Goal: Task Accomplishment & Management: Manage account settings

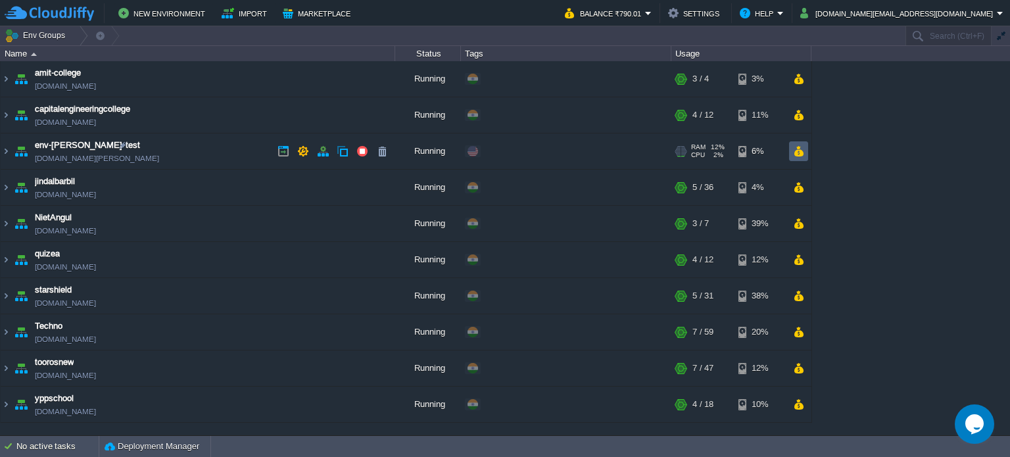
click at [800, 148] on button "button" at bounding box center [798, 151] width 11 height 12
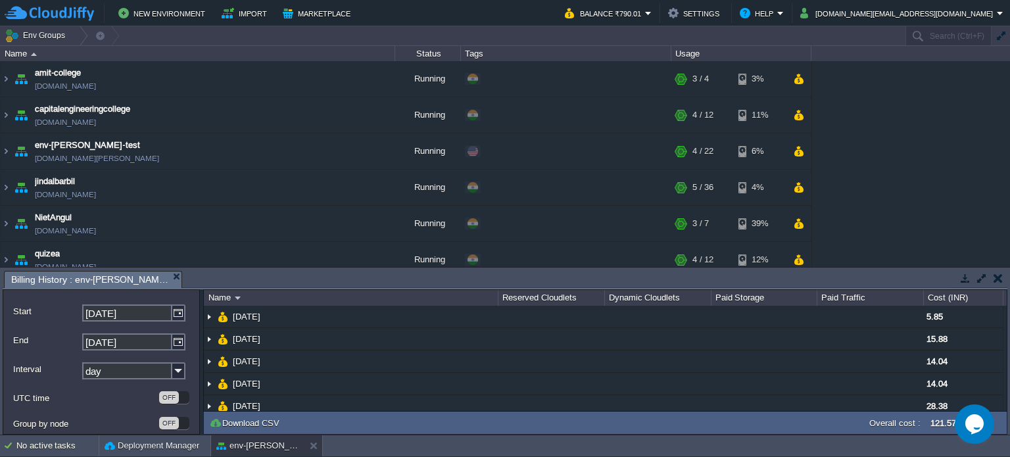
click at [995, 274] on button "button" at bounding box center [998, 278] width 9 height 12
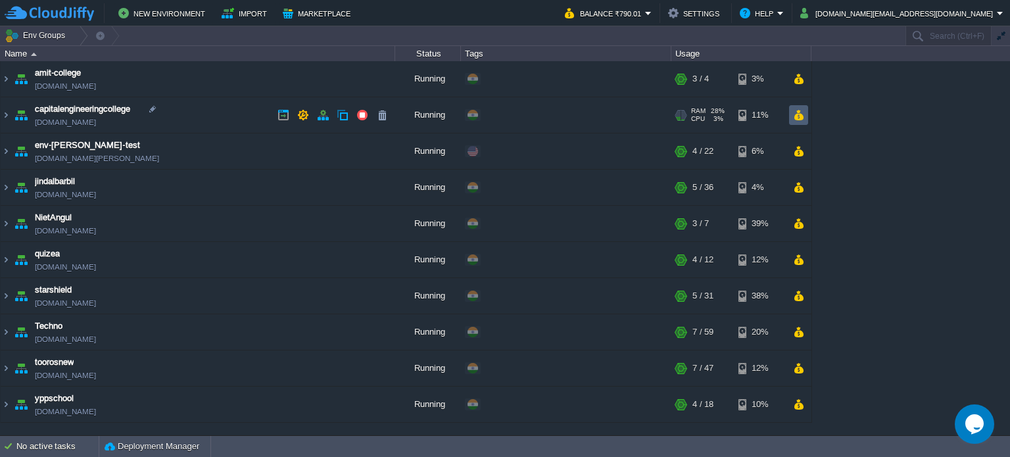
click at [803, 114] on button "button" at bounding box center [798, 115] width 11 height 12
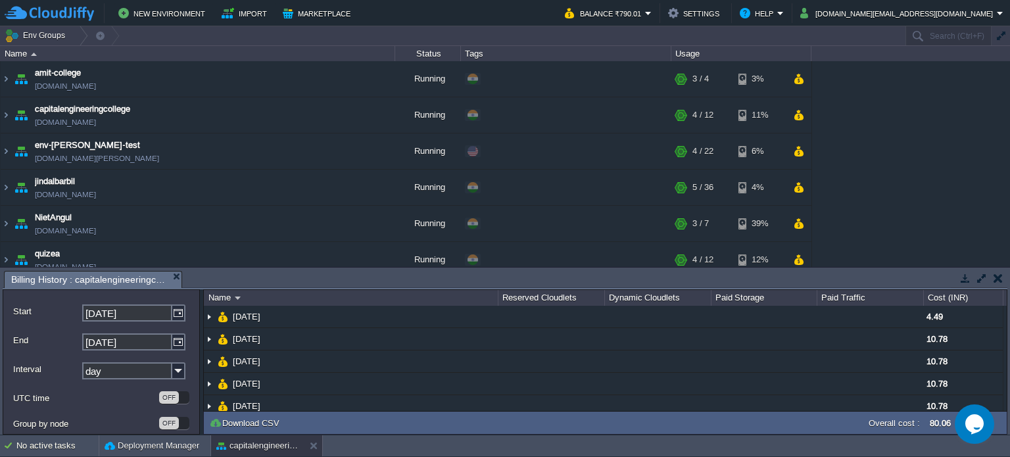
click at [998, 279] on button "button" at bounding box center [998, 278] width 9 height 12
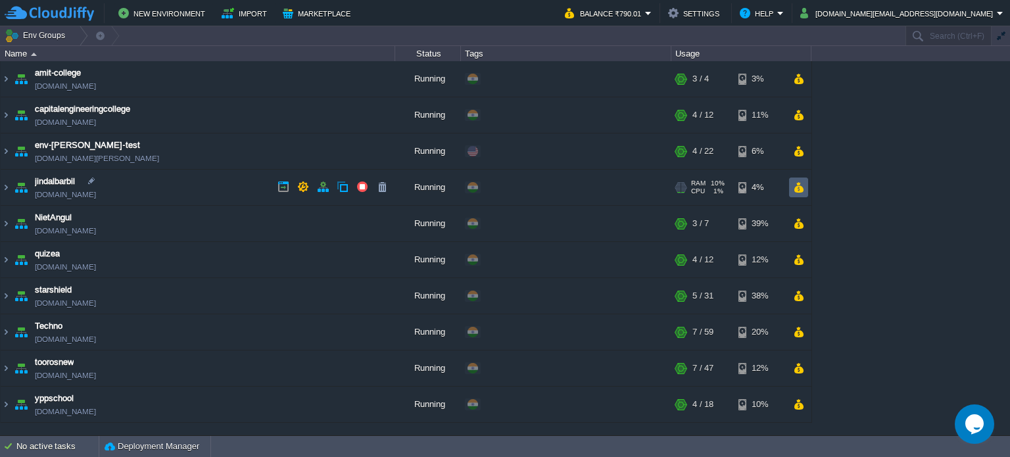
click at [801, 187] on button "button" at bounding box center [798, 188] width 11 height 12
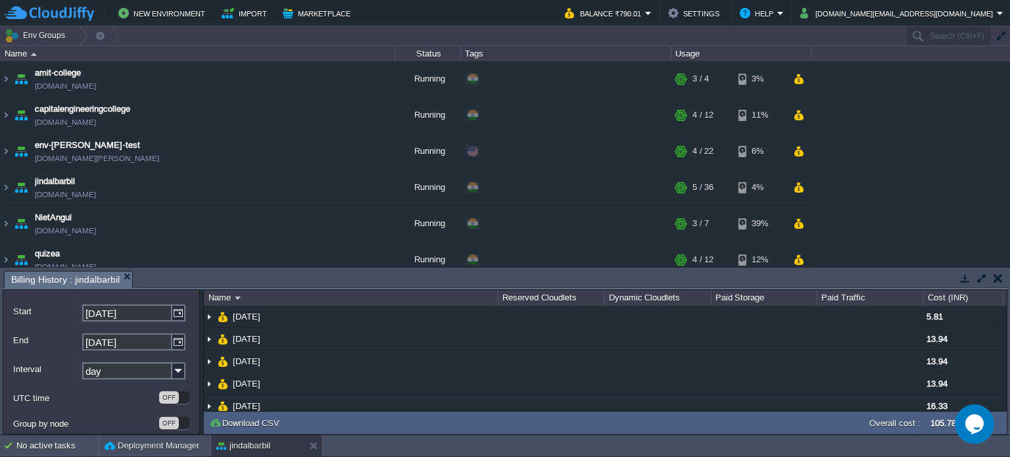
click at [996, 278] on button "button" at bounding box center [998, 278] width 9 height 12
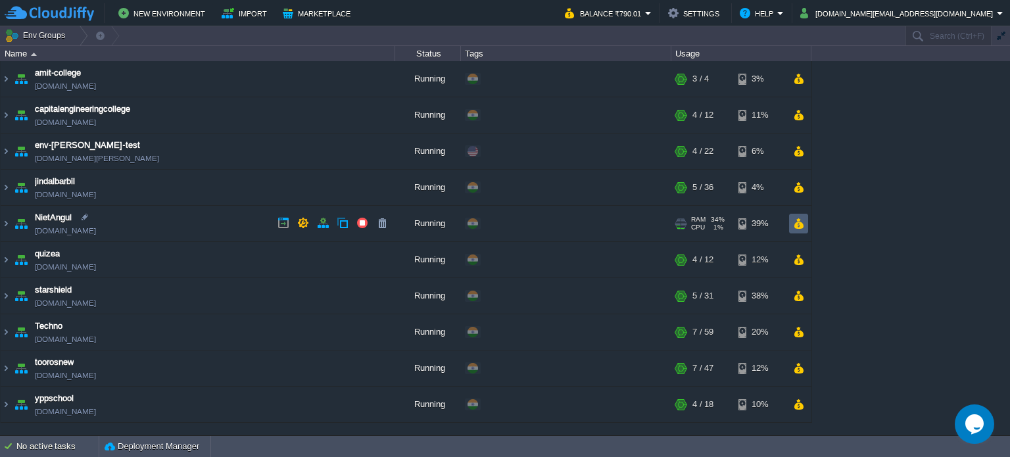
click at [802, 226] on button "button" at bounding box center [798, 224] width 11 height 12
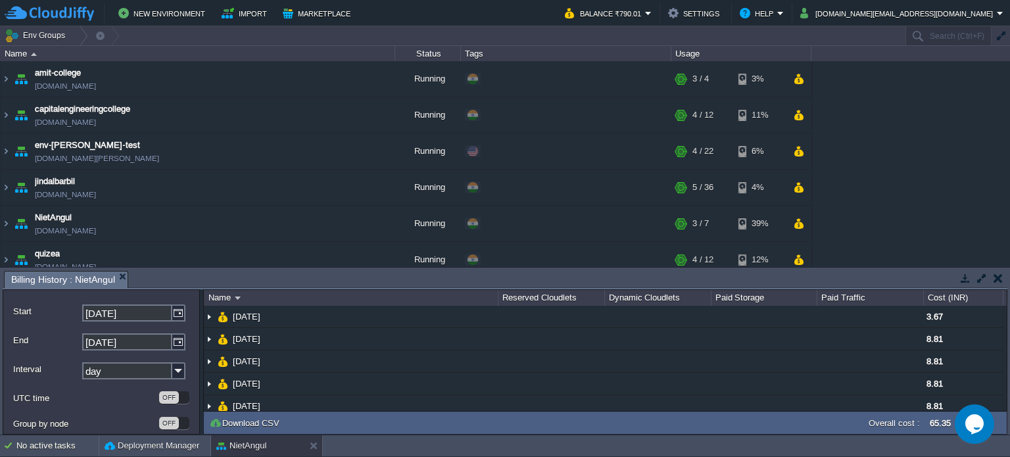
click at [998, 282] on button "button" at bounding box center [998, 278] width 9 height 12
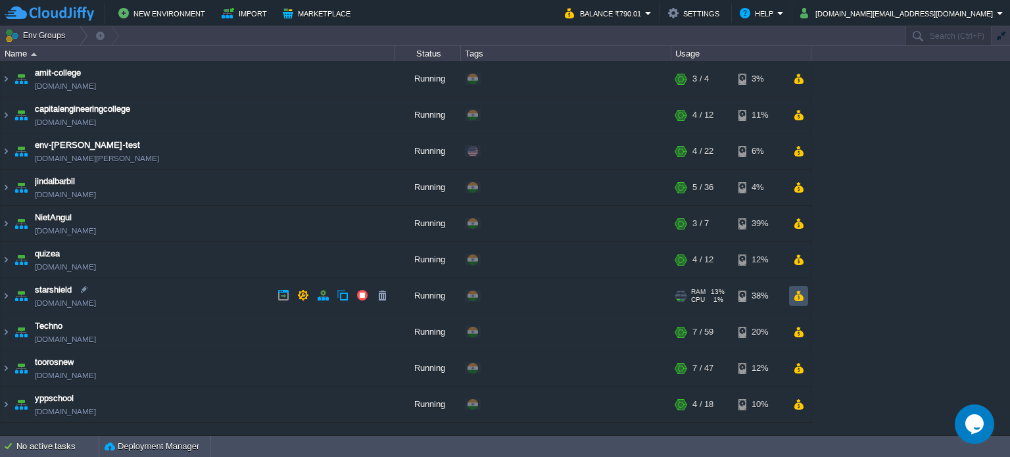
click at [799, 297] on button "button" at bounding box center [798, 296] width 11 height 12
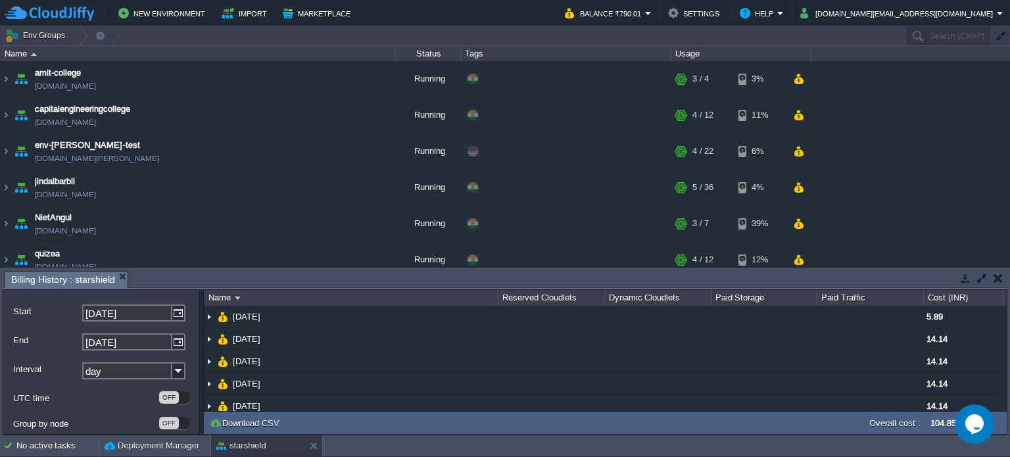
click at [998, 276] on button "button" at bounding box center [998, 278] width 9 height 12
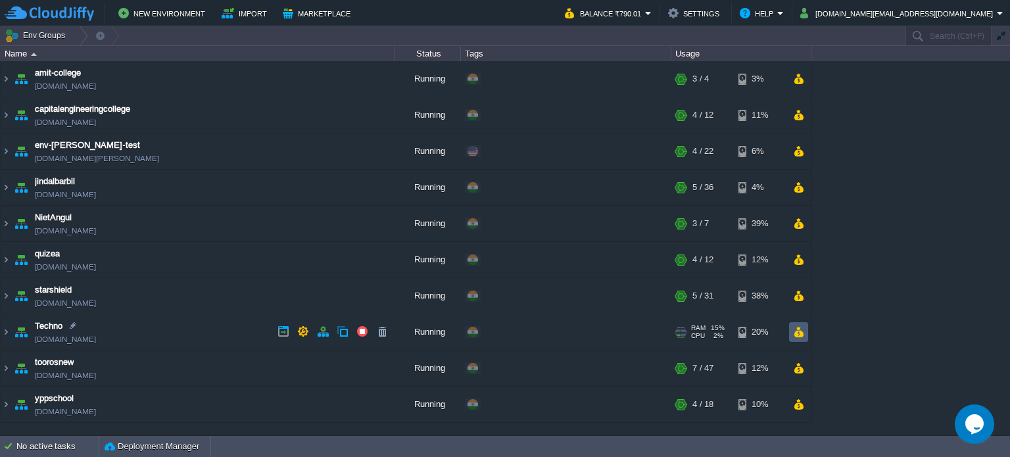
click at [801, 332] on button "button" at bounding box center [798, 332] width 11 height 12
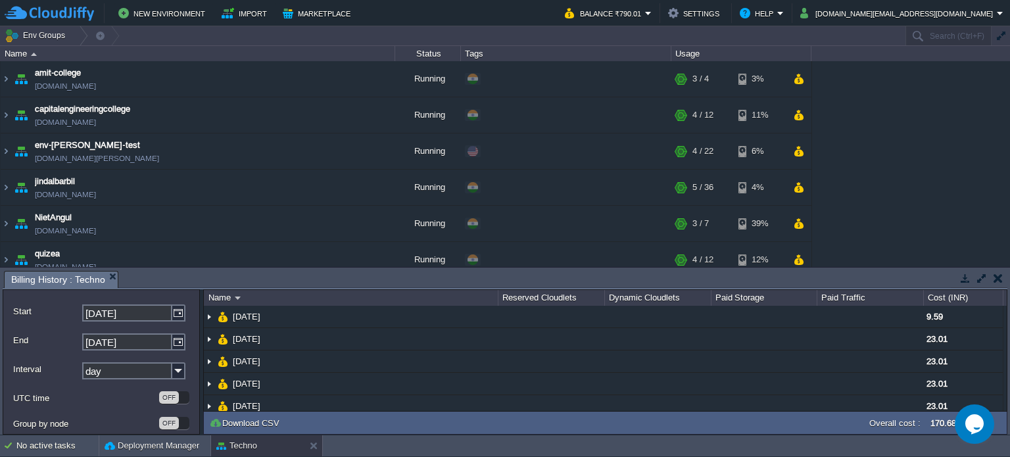
click at [992, 268] on div "Tasks Activity Log Archive Git / SVN Billing History : Techno No items to displ…" at bounding box center [505, 351] width 1010 height 167
click at [993, 276] on td at bounding box center [998, 278] width 16 height 16
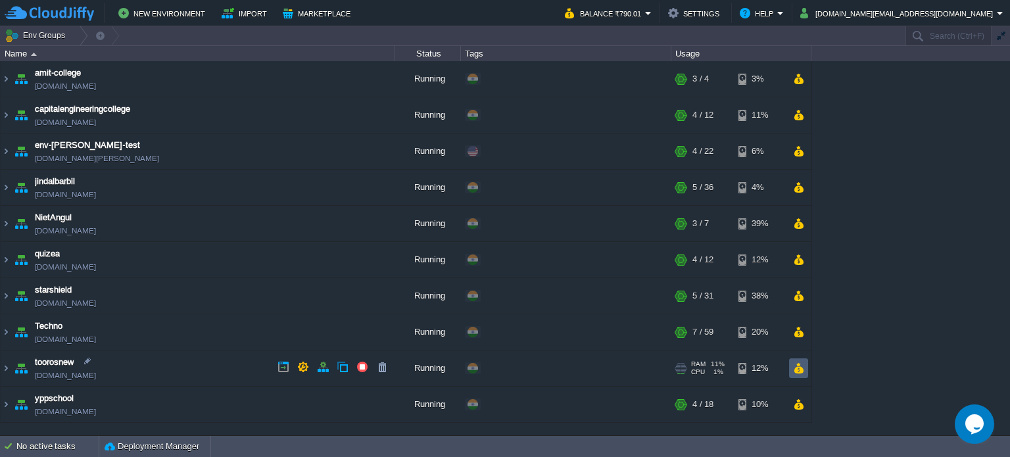
click at [800, 370] on button "button" at bounding box center [798, 368] width 11 height 12
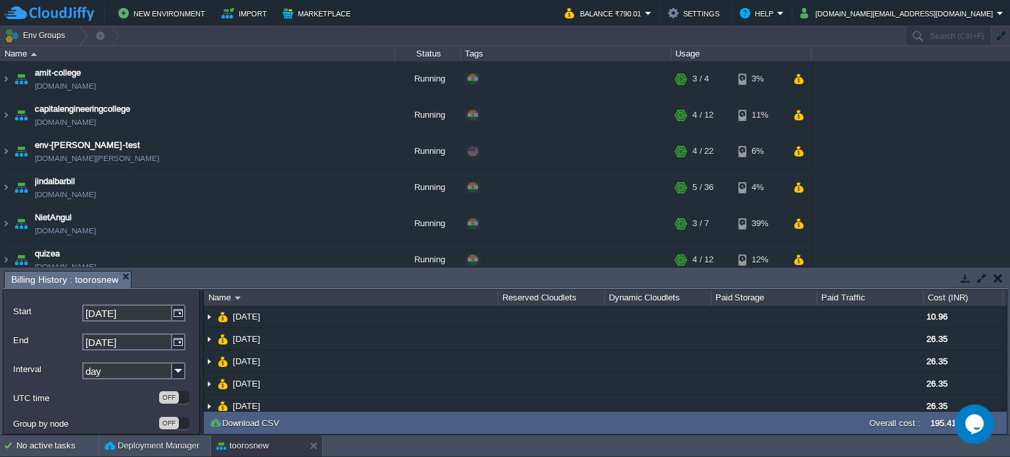
click at [1002, 276] on button "button" at bounding box center [998, 278] width 9 height 12
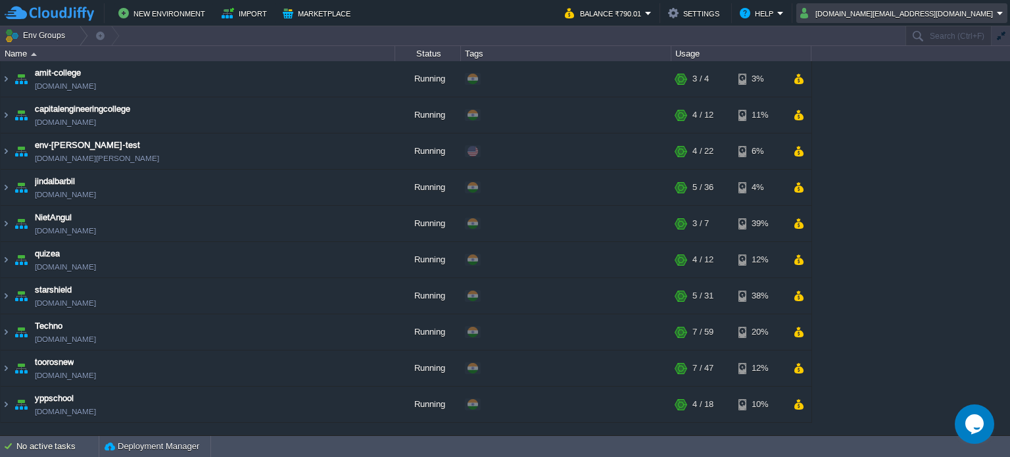
click at [937, 11] on button "[DOMAIN_NAME][EMAIL_ADDRESS][DOMAIN_NAME]" at bounding box center [898, 13] width 197 height 16
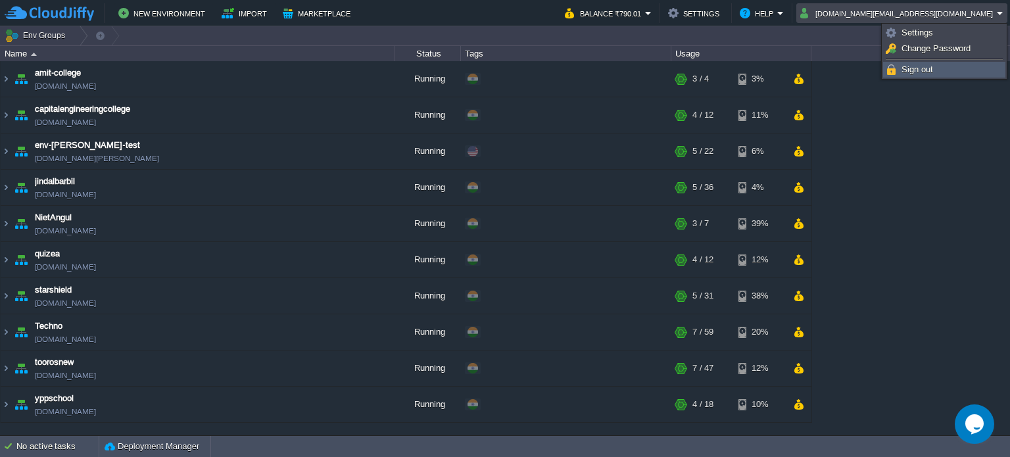
click at [908, 70] on span "Sign out" at bounding box center [918, 69] width 32 height 10
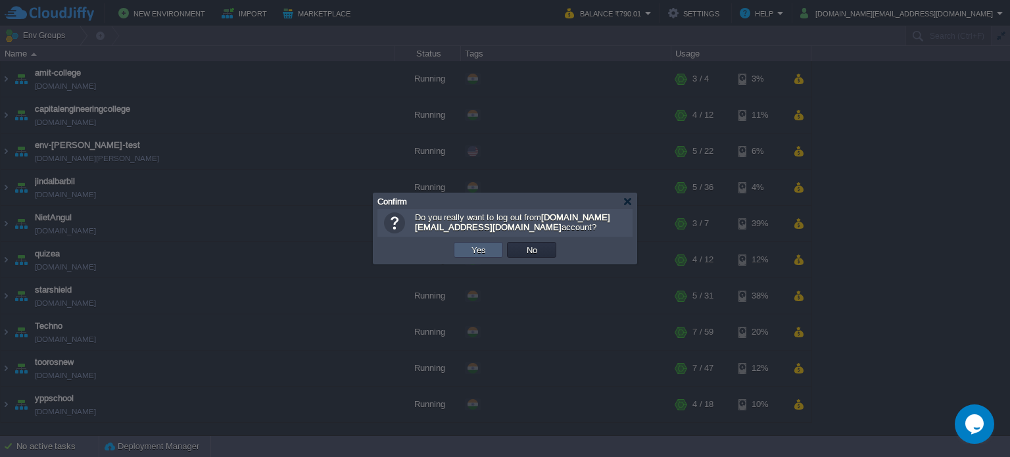
click at [474, 244] on button "Yes" at bounding box center [479, 250] width 22 height 12
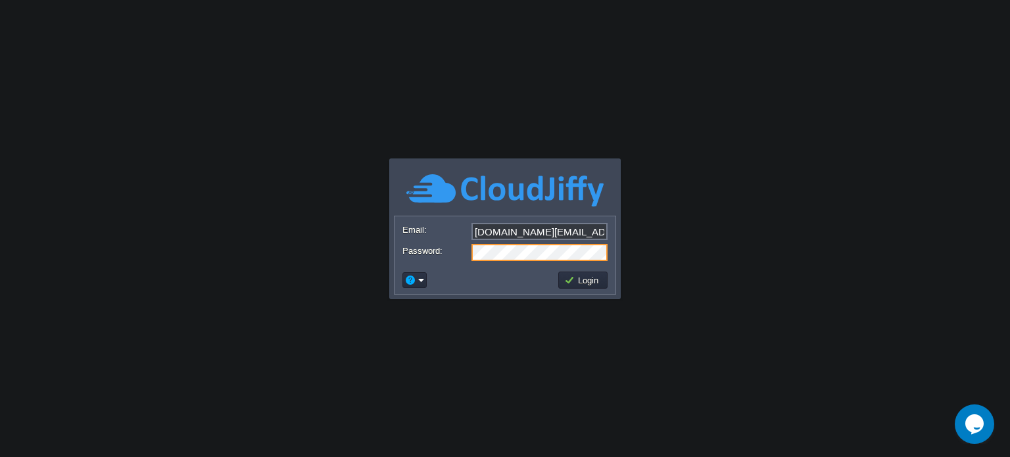
click at [438, 258] on div at bounding box center [505, 252] width 205 height 17
drag, startPoint x: 592, startPoint y: 236, endPoint x: 399, endPoint y: 221, distance: 194.0
click at [399, 221] on form "Email: cakiweb.com@gmail.com Password:" at bounding box center [505, 241] width 221 height 50
paste input "feroz.jindal"
type input "feroz.jindal@gmail.com"
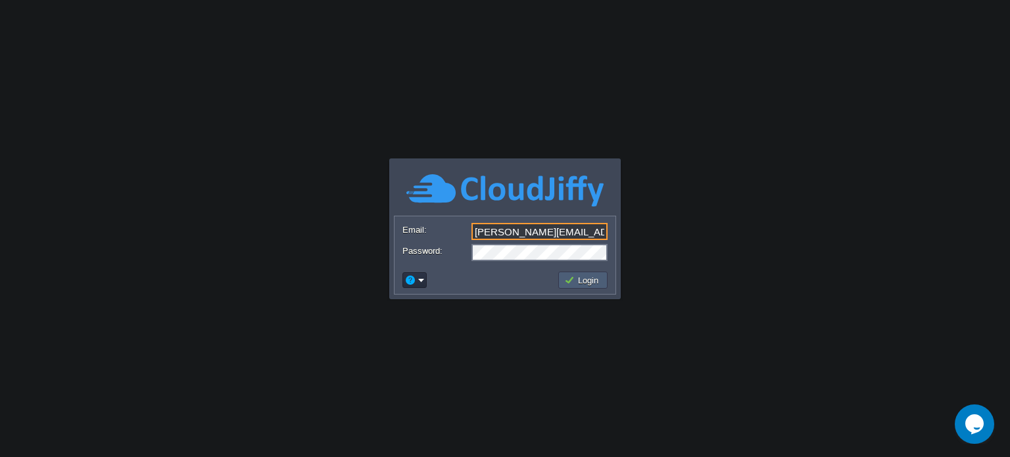
click at [574, 278] on button "Login" at bounding box center [583, 280] width 38 height 12
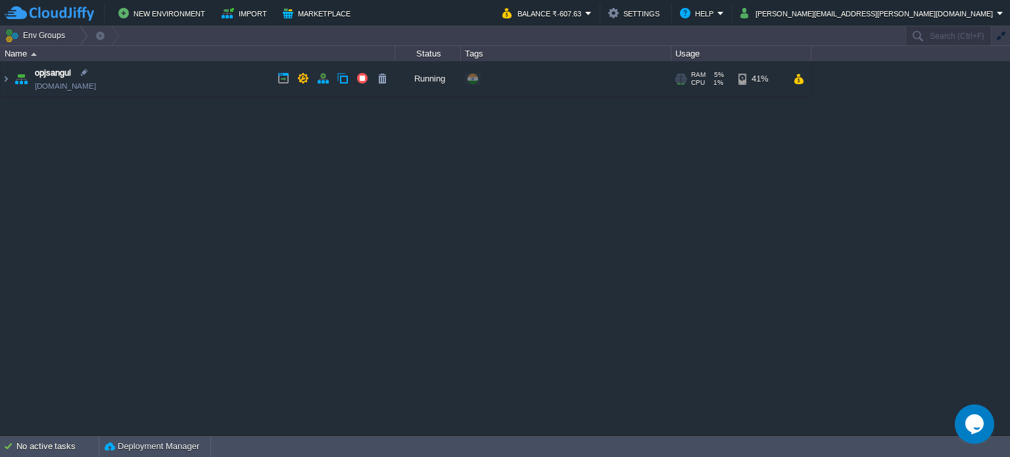
click at [12, 77] on img at bounding box center [21, 79] width 18 height 36
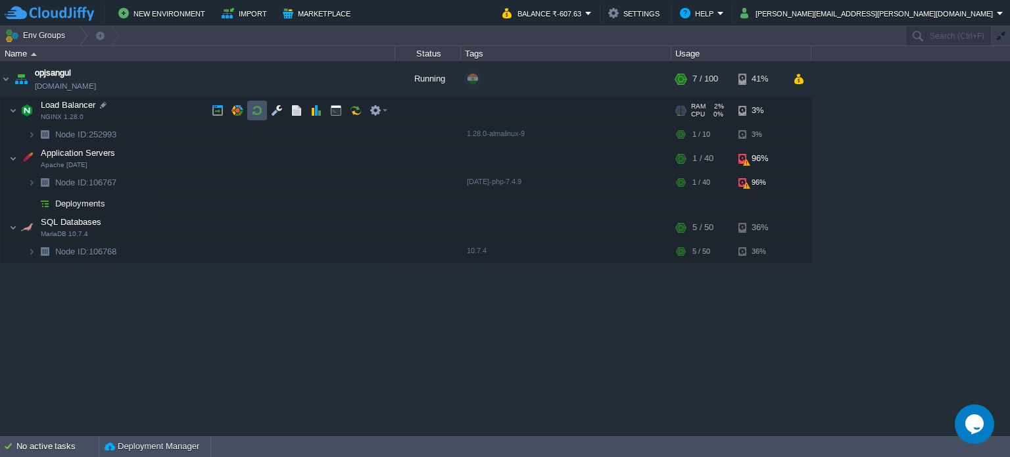
click at [254, 112] on button "button" at bounding box center [257, 111] width 12 height 12
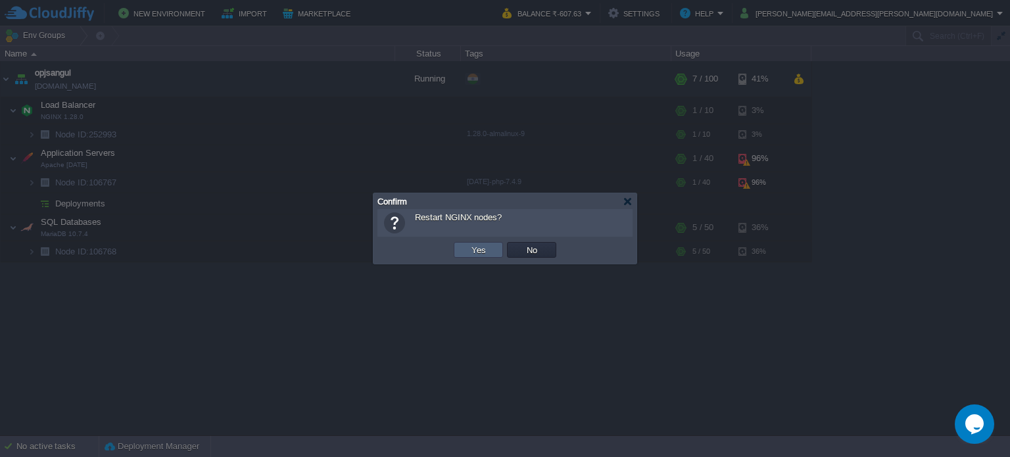
click at [471, 249] on button "Yes" at bounding box center [479, 250] width 22 height 12
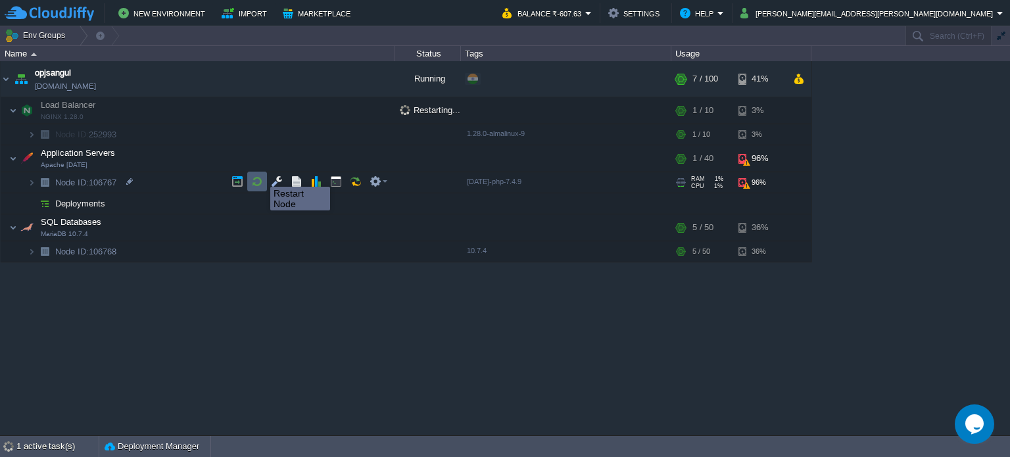
click at [260, 179] on button "button" at bounding box center [257, 182] width 12 height 12
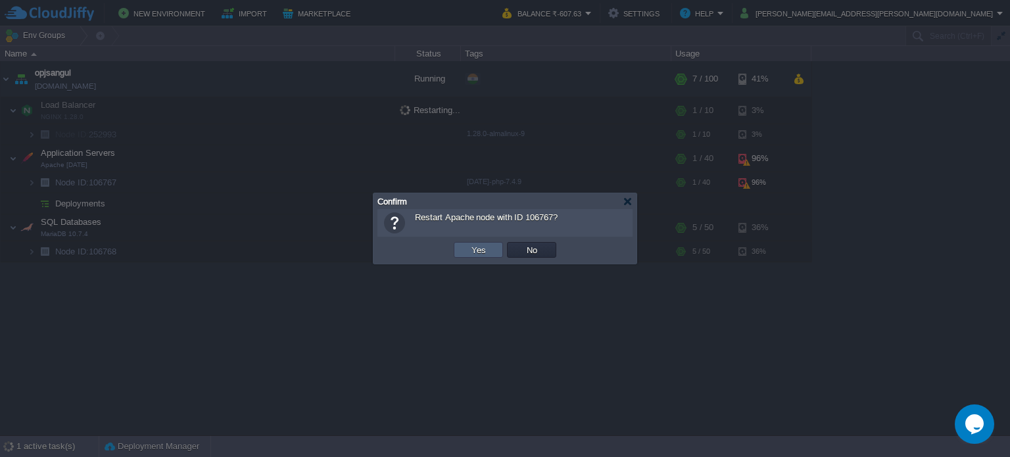
click at [474, 249] on button "Yes" at bounding box center [479, 250] width 22 height 12
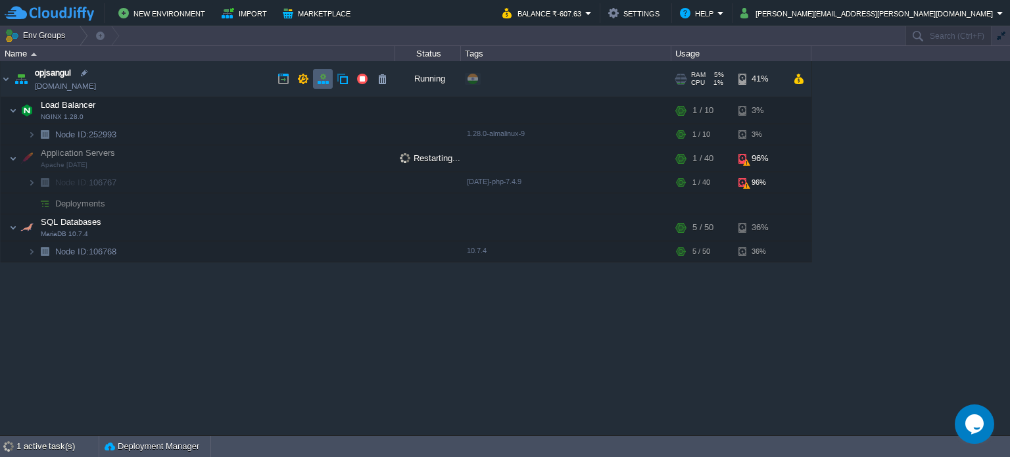
click at [325, 78] on button "button" at bounding box center [323, 79] width 12 height 12
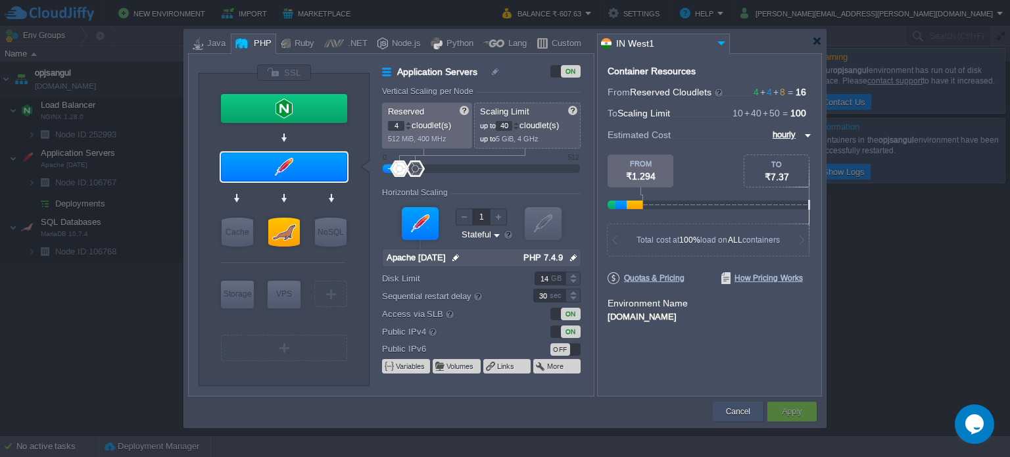
click at [751, 407] on div "Cancel" at bounding box center [738, 412] width 31 height 20
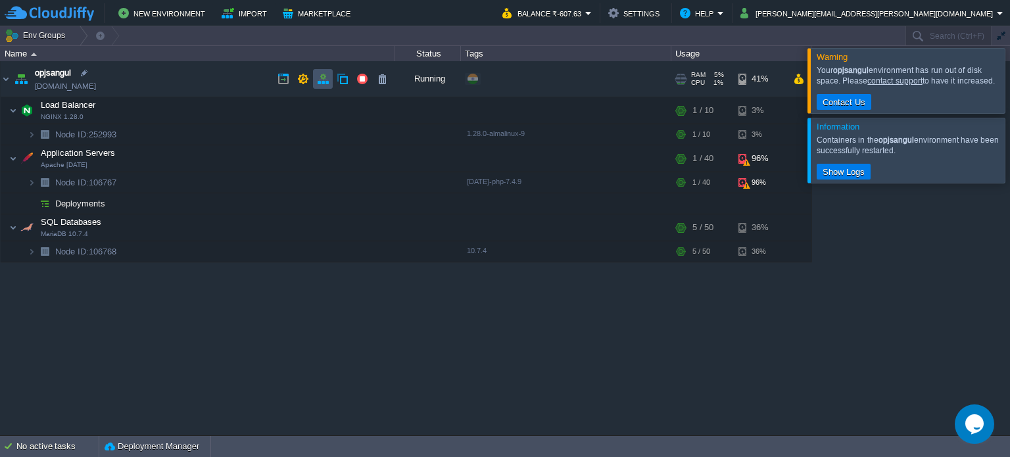
click at [323, 80] on button "button" at bounding box center [323, 79] width 12 height 12
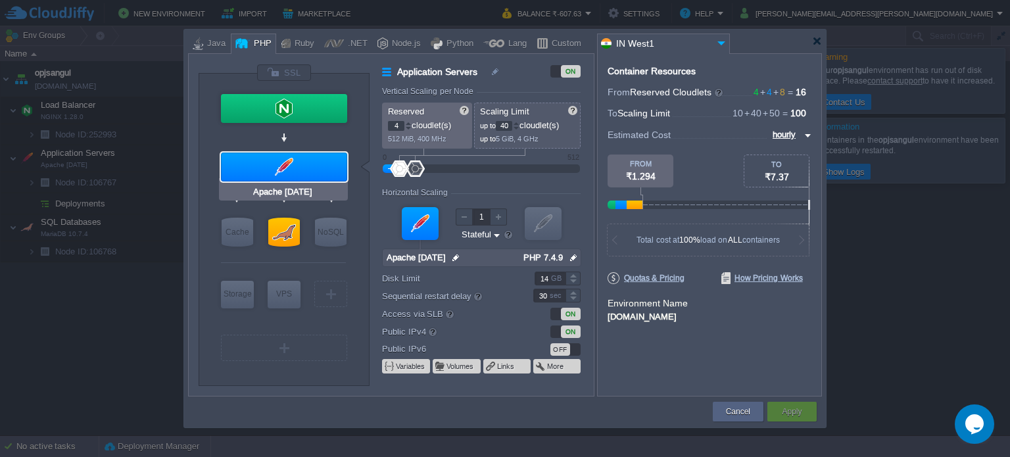
click at [267, 166] on div at bounding box center [284, 167] width 126 height 29
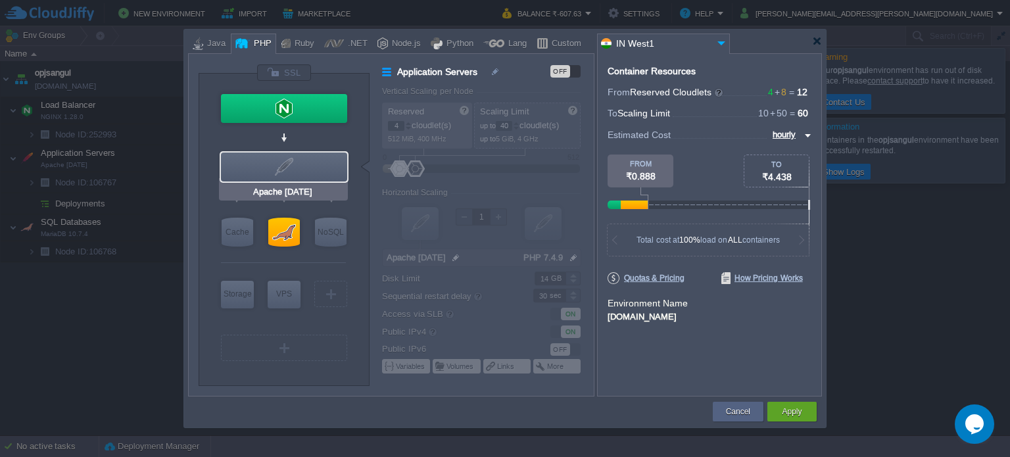
click at [267, 166] on div at bounding box center [284, 167] width 126 height 29
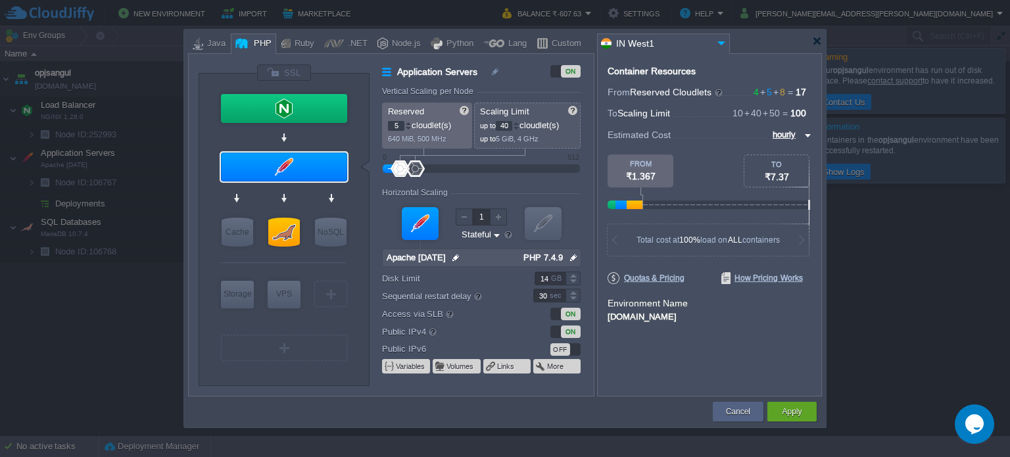
click at [406, 122] on div at bounding box center [408, 123] width 7 height 5
type input "6"
click at [406, 122] on div at bounding box center [408, 123] width 7 height 5
click at [571, 276] on div at bounding box center [573, 275] width 15 height 7
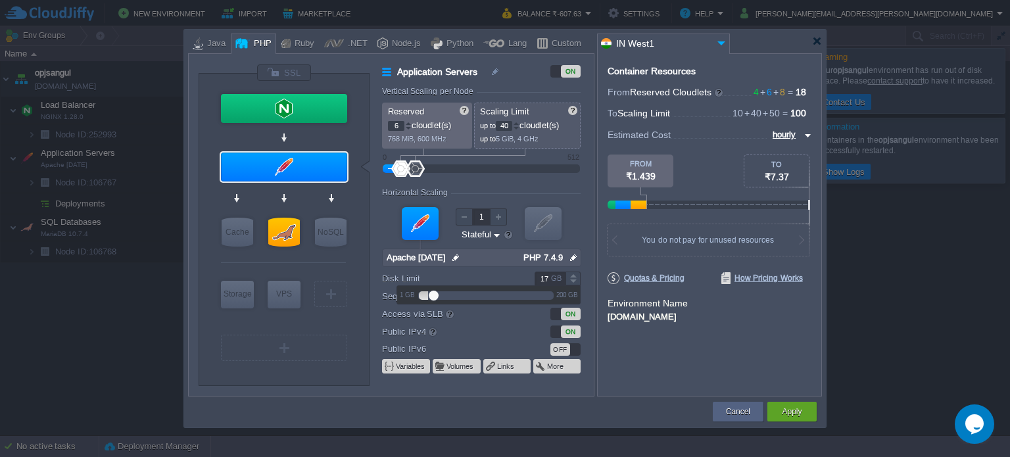
click at [571, 276] on div at bounding box center [573, 275] width 15 height 7
type input "20"
click at [571, 276] on div at bounding box center [573, 275] width 15 height 7
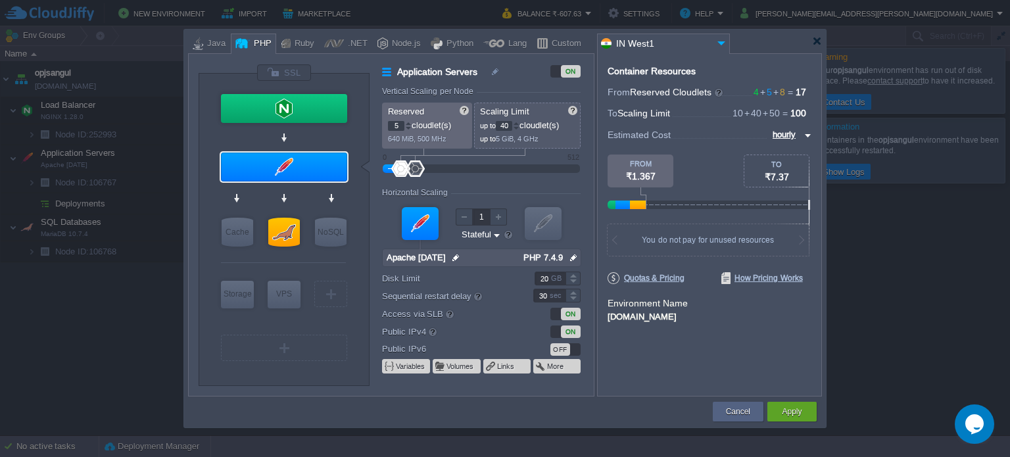
click at [408, 127] on div at bounding box center [408, 128] width 7 height 5
click at [406, 120] on span "2" at bounding box center [400, 125] width 24 height 10
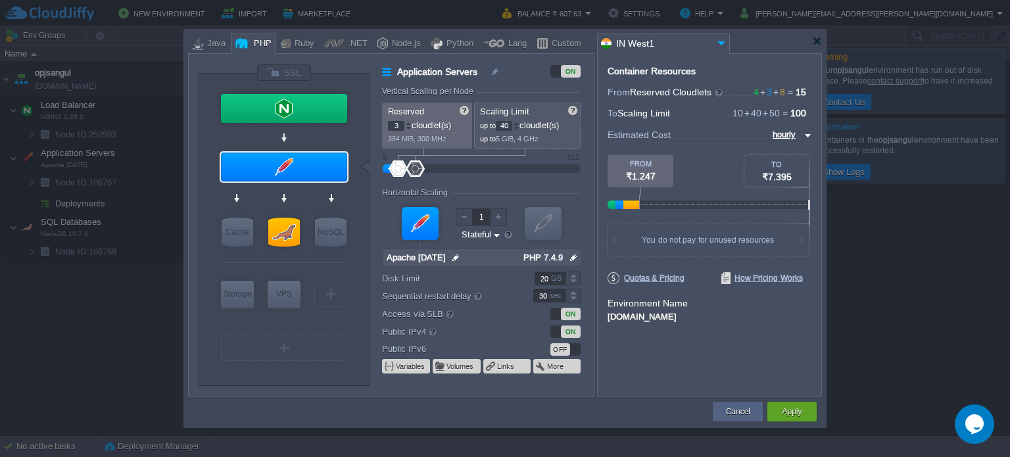
click at [407, 121] on div at bounding box center [408, 123] width 7 height 5
type input "4"
click at [407, 121] on div at bounding box center [408, 123] width 7 height 5
click at [574, 276] on div at bounding box center [573, 275] width 15 height 7
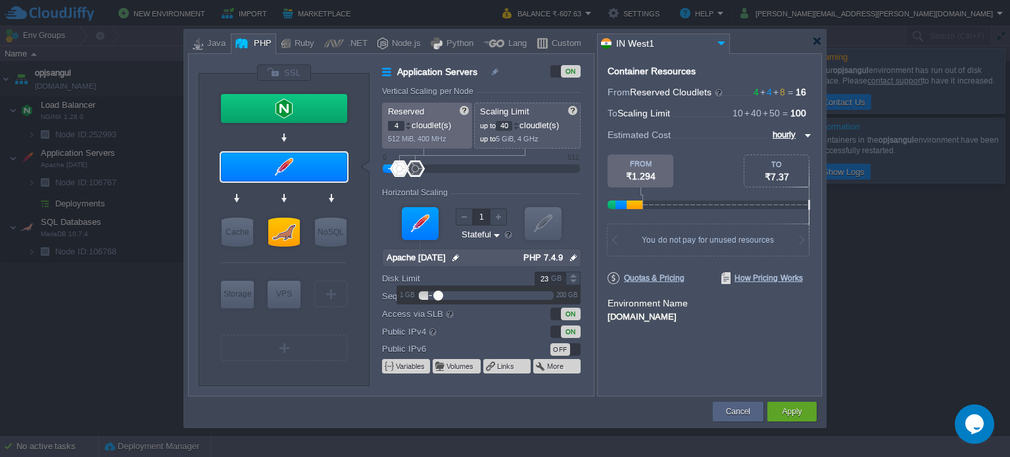
click at [574, 276] on div at bounding box center [573, 275] width 15 height 7
type input "26"
click at [574, 276] on div at bounding box center [573, 275] width 15 height 7
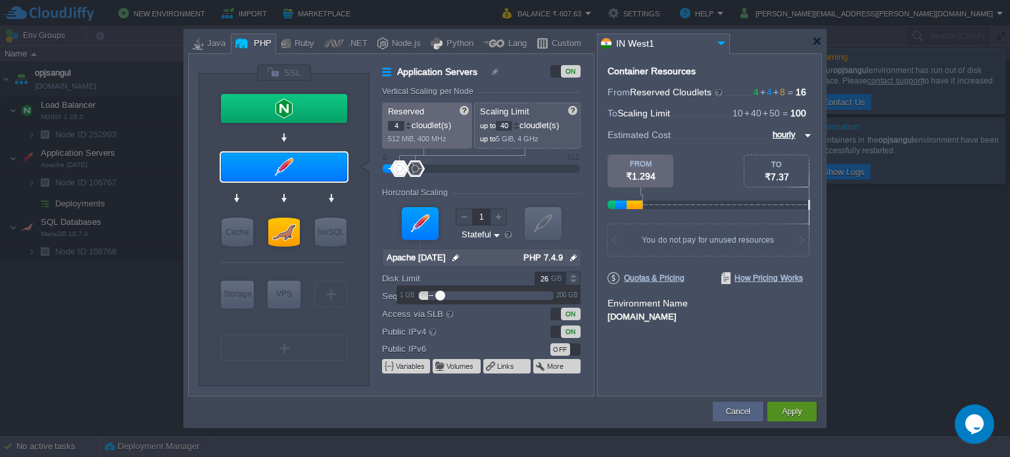
click at [790, 406] on button "Apply" at bounding box center [792, 411] width 20 height 13
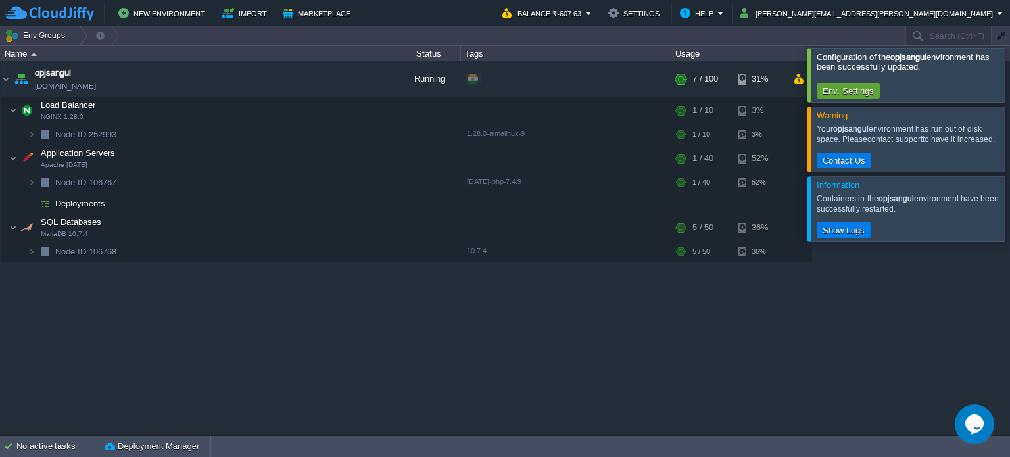
click at [1010, 204] on div at bounding box center [1026, 208] width 0 height 64
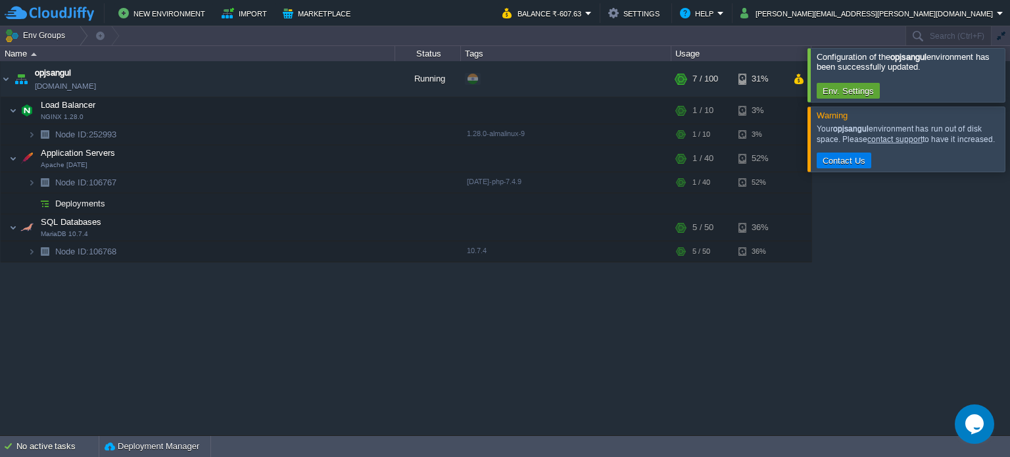
click at [1010, 139] on div at bounding box center [1026, 139] width 0 height 64
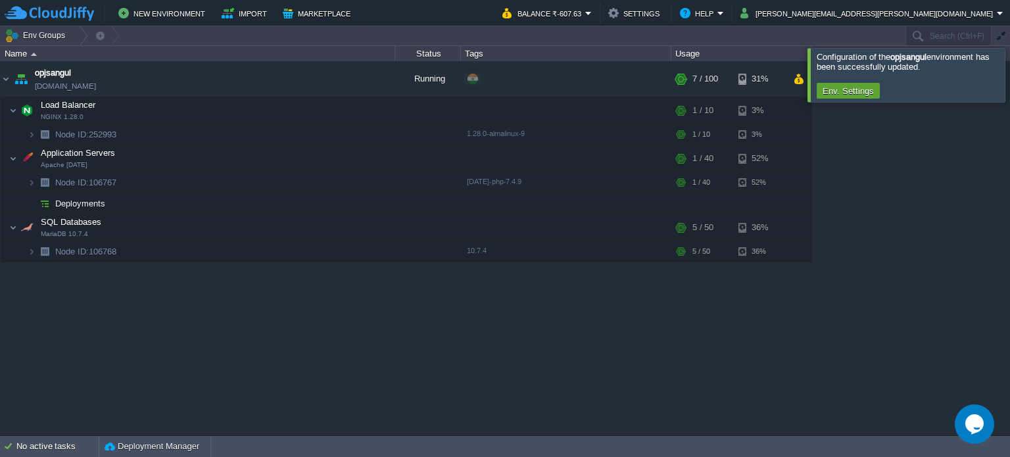
click at [1010, 76] on div at bounding box center [1026, 74] width 0 height 53
